Goal: Task Accomplishment & Management: Complete application form

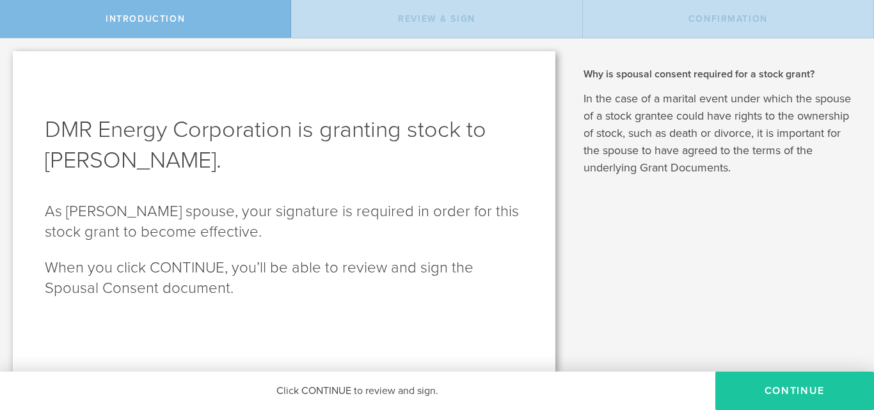
click at [774, 390] on button "CONTINUE" at bounding box center [794, 391] width 159 height 38
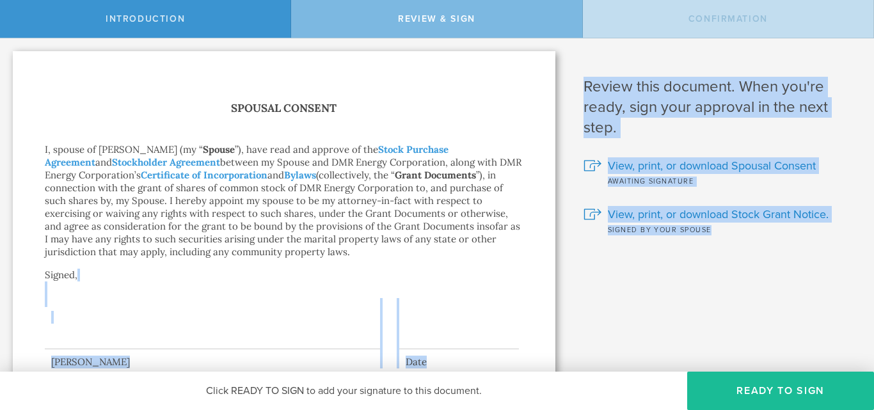
drag, startPoint x: 724, startPoint y: 267, endPoint x: 496, endPoint y: 244, distance: 229.6
click at [496, 244] on div "DMR Energy Corporation is granting stock to [PERSON_NAME]. As [PERSON_NAME] spo…" at bounding box center [437, 227] width 874 height 378
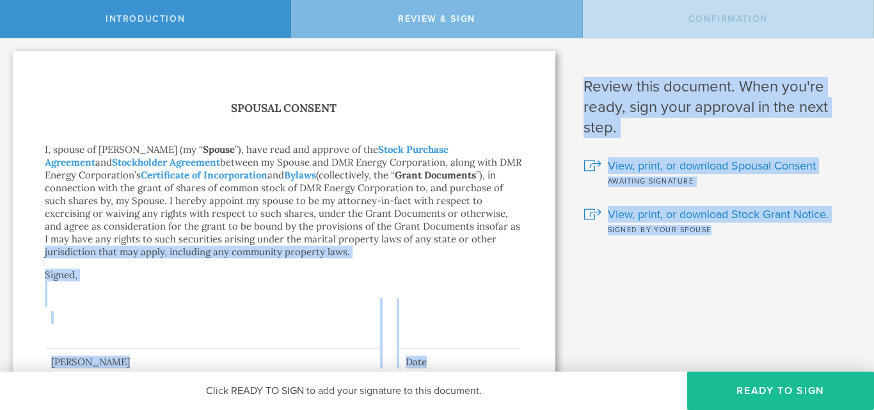
click at [495, 243] on p "I, spouse of [PERSON_NAME] (my “ Spouse ”), have read and approve of the Stock …" at bounding box center [284, 200] width 478 height 115
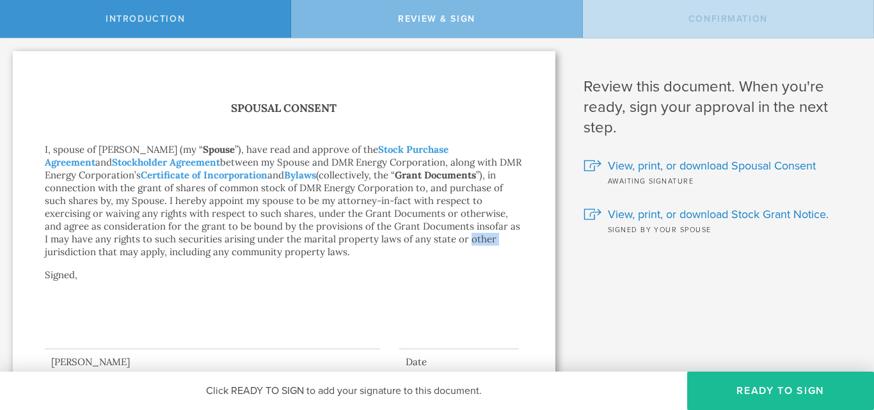
click at [495, 243] on p "I, spouse of [PERSON_NAME] (my “ Spouse ”), have read and approve of the Stock …" at bounding box center [284, 200] width 478 height 115
click at [407, 260] on div "Spousal Consent I, spouse of [PERSON_NAME] (my “ Spouse ”), have read and appro…" at bounding box center [284, 233] width 478 height 269
click at [338, 241] on p "I, spouse of [PERSON_NAME] (my “ Spouse ”), have read and approve of the Stock …" at bounding box center [284, 200] width 478 height 115
click at [335, 242] on p "I, spouse of [PERSON_NAME] (my “ Spouse ”), have read and approve of the Stock …" at bounding box center [284, 200] width 478 height 115
click at [181, 228] on p "I, spouse of [PERSON_NAME] (my “ Spouse ”), have read and approve of the Stock …" at bounding box center [284, 200] width 478 height 115
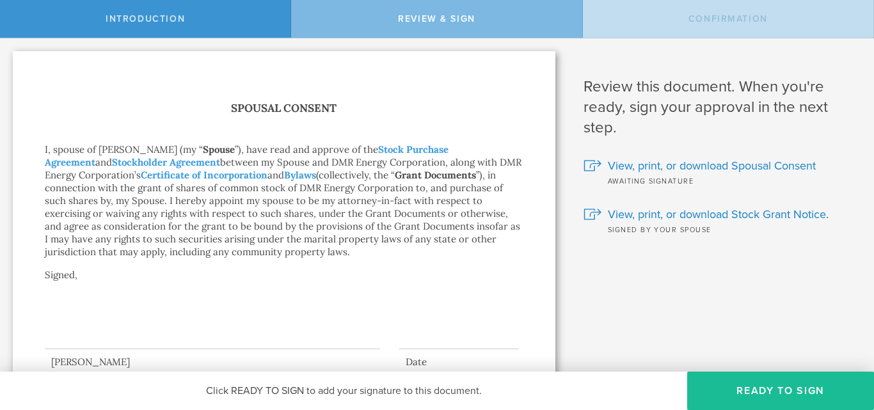
click at [500, 228] on p "I, spouse of [PERSON_NAME] (my “ Spouse ”), have read and approve of the Stock …" at bounding box center [284, 200] width 478 height 115
click at [418, 143] on link "Stock Purchase Agreement" at bounding box center [247, 155] width 404 height 25
click at [72, 328] on div at bounding box center [212, 323] width 335 height 51
click at [72, 338] on div at bounding box center [212, 323] width 335 height 51
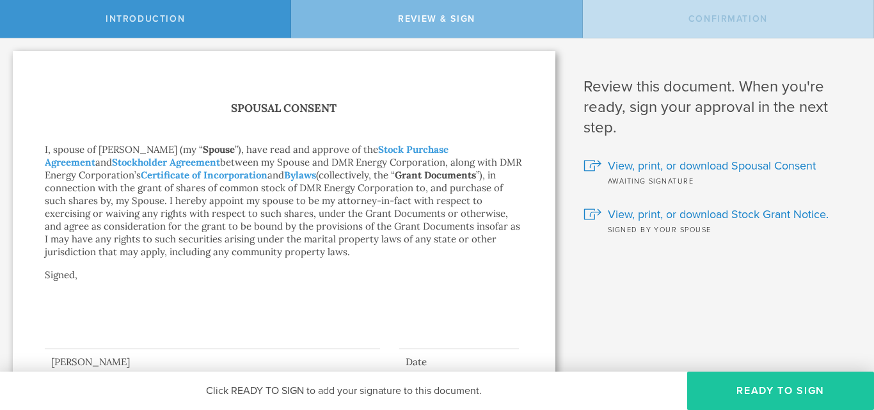
click at [758, 391] on button "Ready to Sign" at bounding box center [780, 391] width 187 height 38
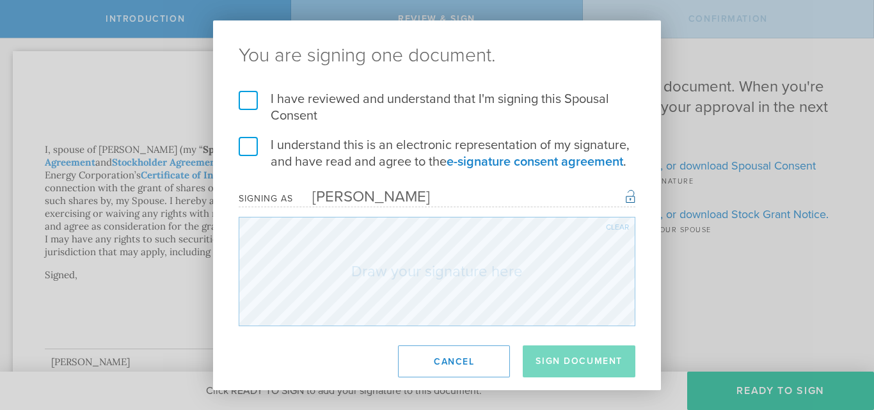
click at [248, 93] on label "I have reviewed and understand that I'm signing this Spousal Consent" at bounding box center [437, 107] width 397 height 33
click at [0, 0] on input "I have reviewed and understand that I'm signing this Spousal Consent" at bounding box center [0, 0] width 0 height 0
click at [256, 145] on label "I understand this is an electronic representation of my signature, and have rea…" at bounding box center [437, 153] width 397 height 33
click at [0, 0] on input "I understand this is an electronic representation of my signature, and have rea…" at bounding box center [0, 0] width 0 height 0
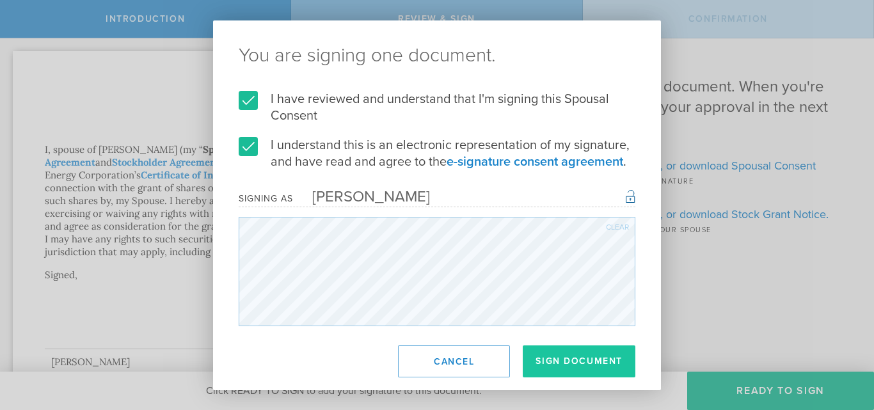
click at [572, 356] on button "Sign Document" at bounding box center [579, 361] width 113 height 32
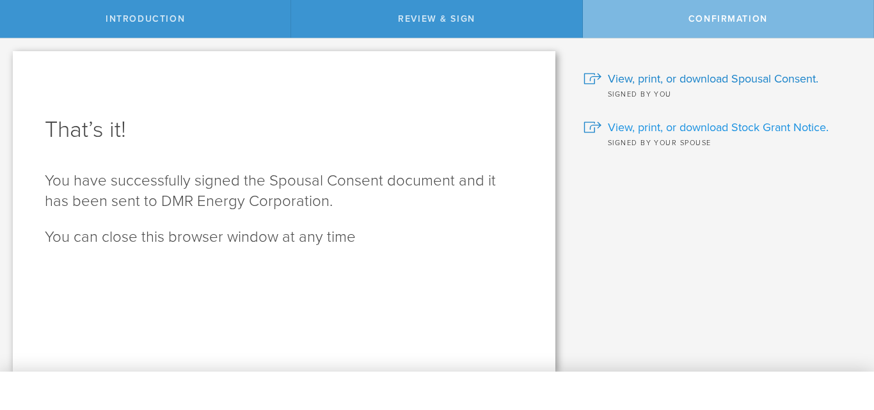
click at [714, 127] on span "View, print, or download Stock Grant Notice." at bounding box center [718, 127] width 221 height 17
